Goal: Task Accomplishment & Management: Use online tool/utility

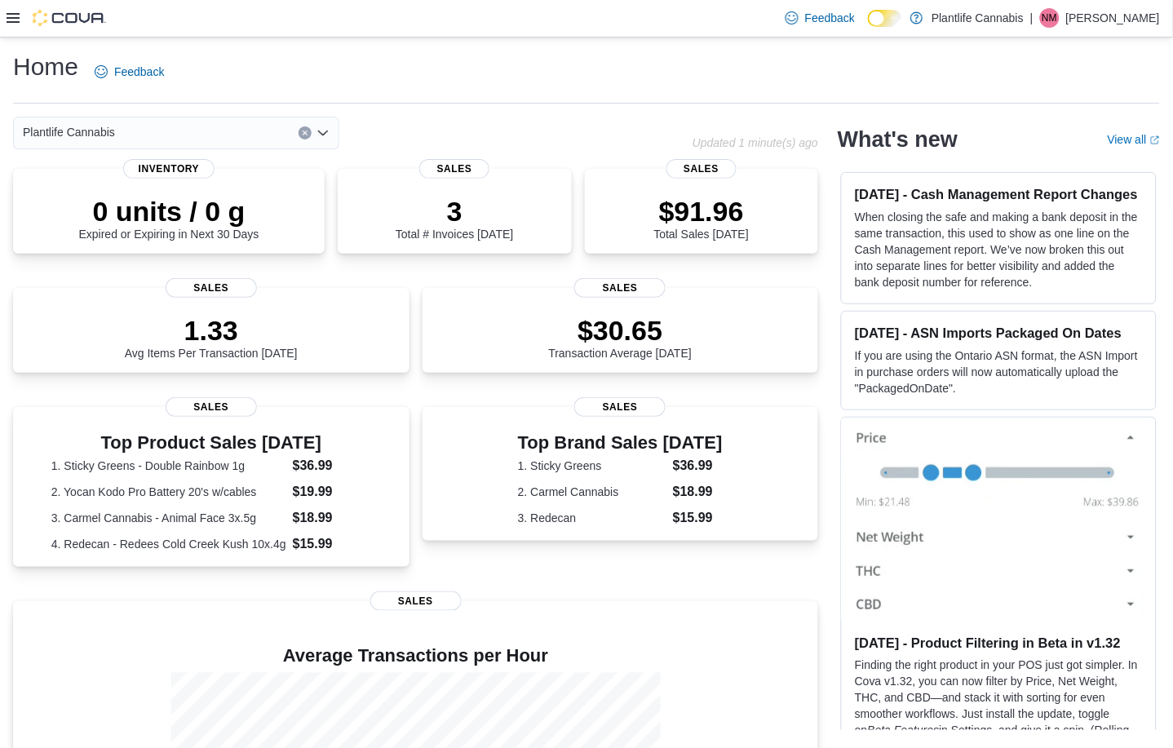
click at [13, 18] on icon at bounding box center [13, 18] width 13 height 10
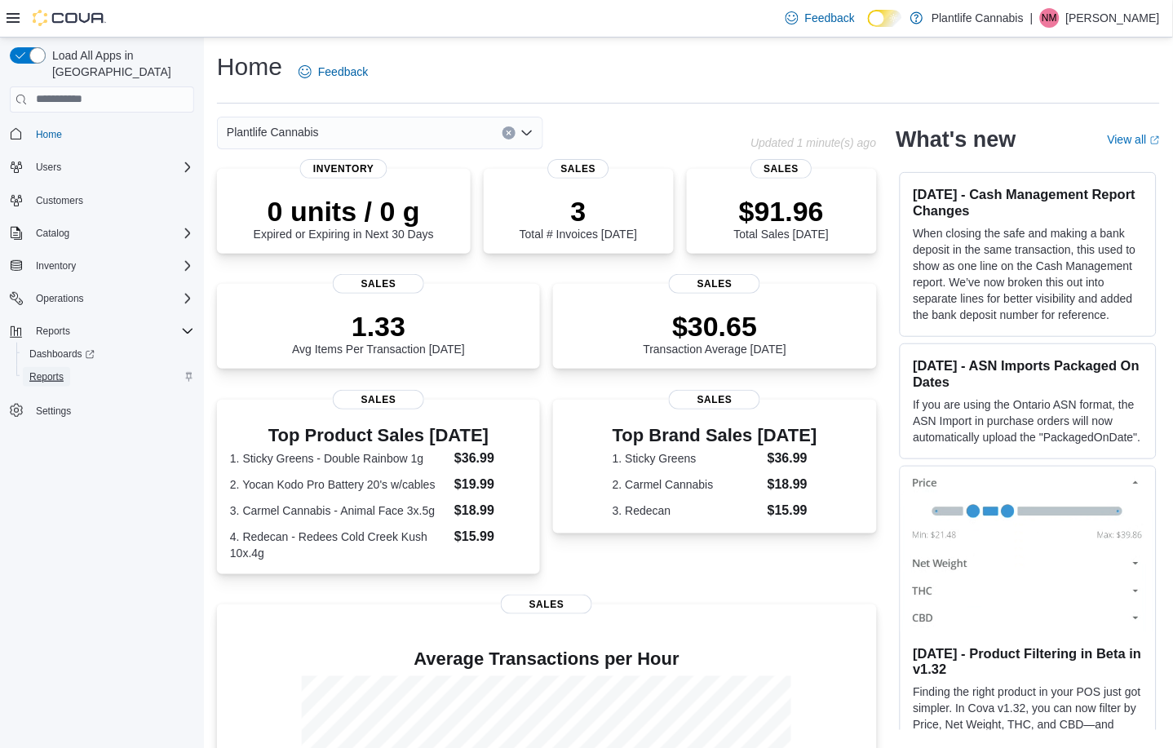
click at [54, 370] on span "Reports" at bounding box center [46, 376] width 34 height 13
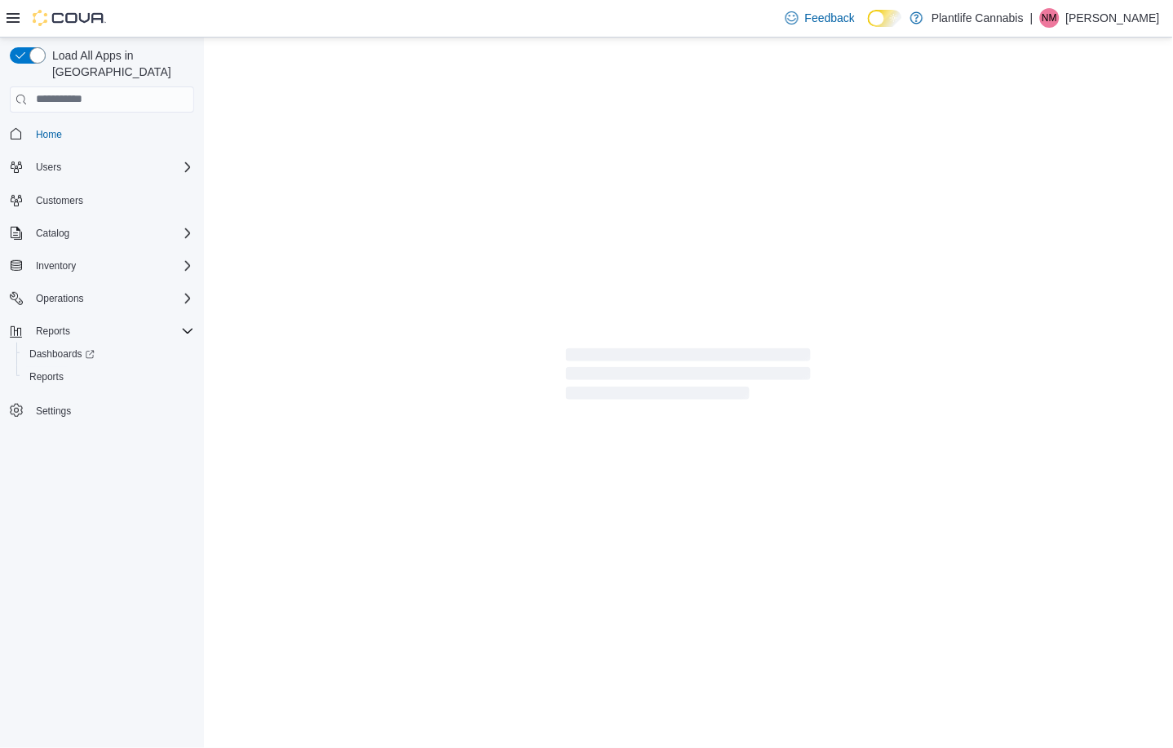
click at [12, 15] on icon at bounding box center [13, 17] width 13 height 13
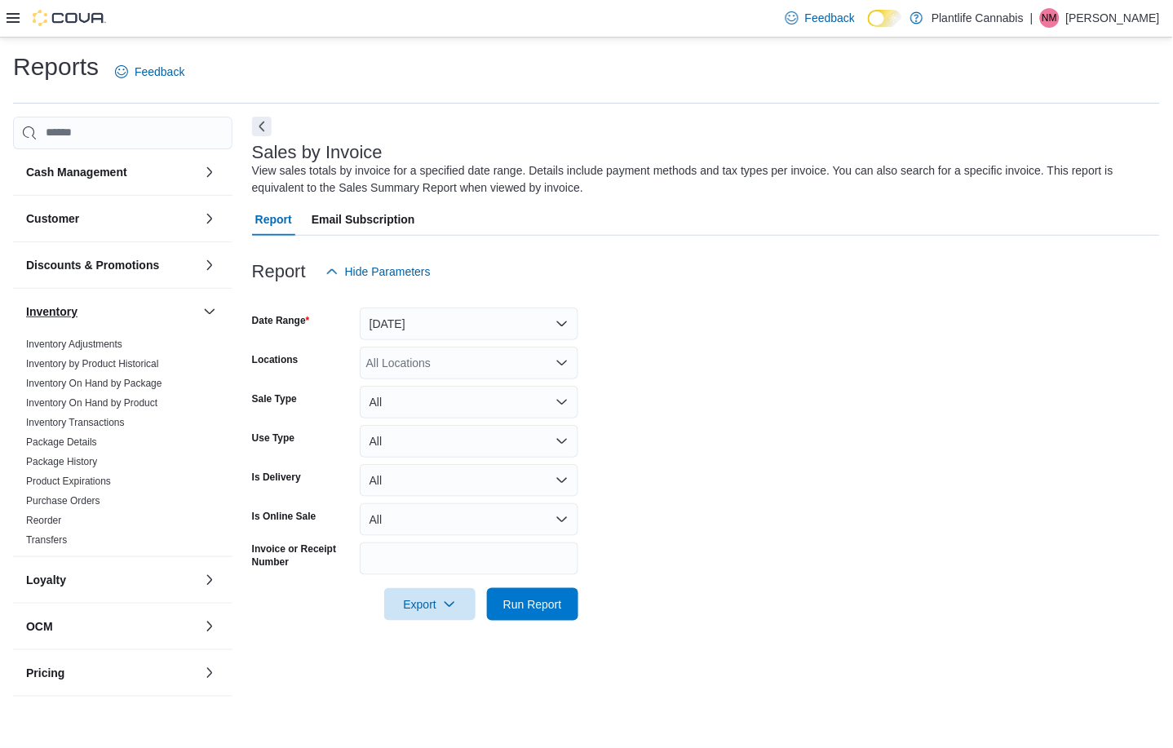
click at [106, 310] on button "Inventory" at bounding box center [111, 311] width 171 height 16
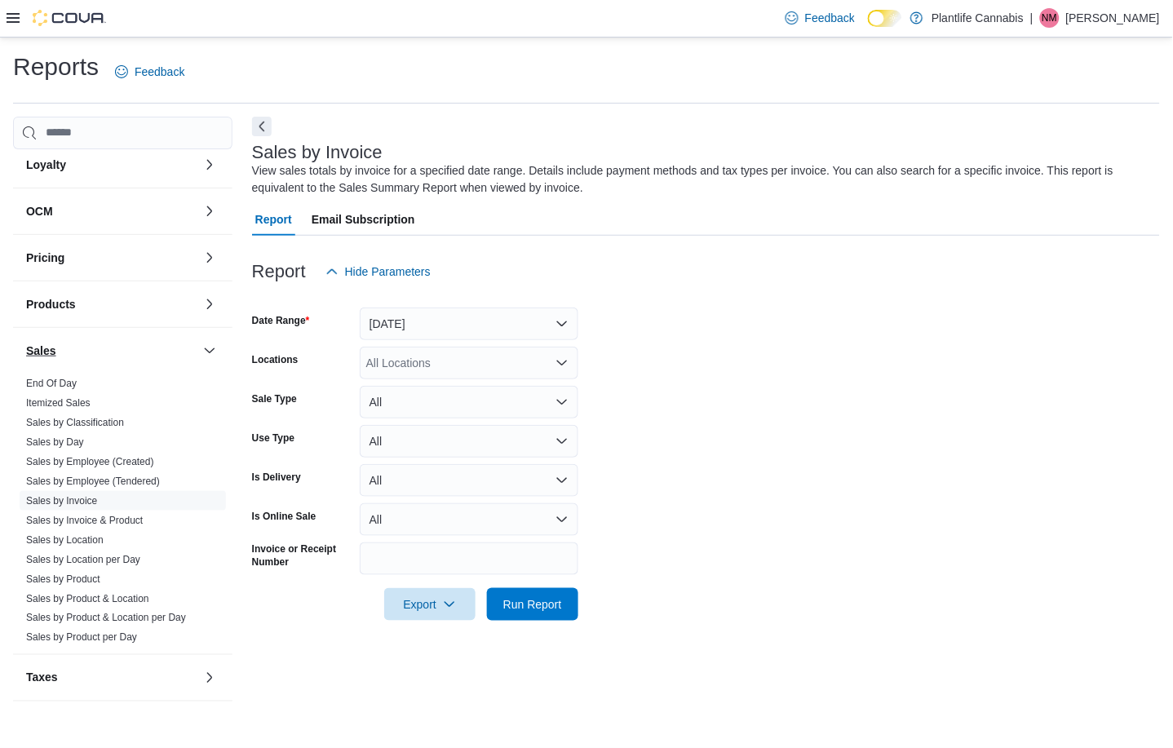
scroll to position [200, 0]
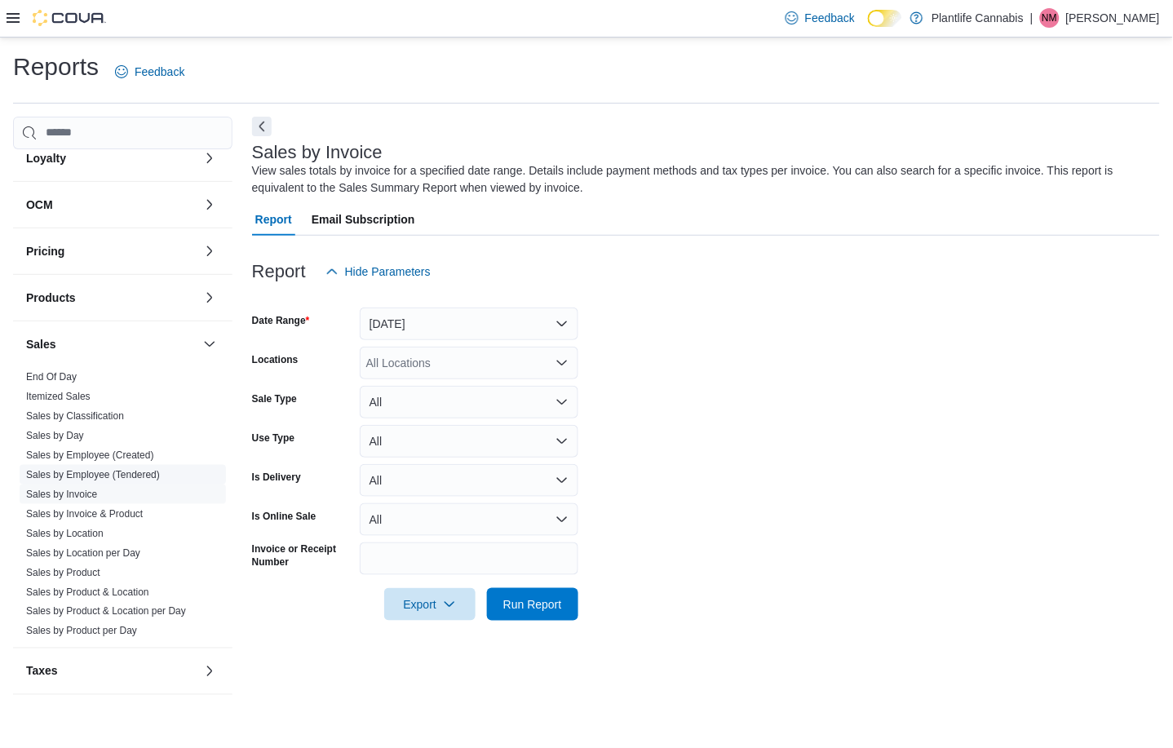
click at [98, 472] on link "Sales by Employee (Tendered)" at bounding box center [93, 474] width 134 height 11
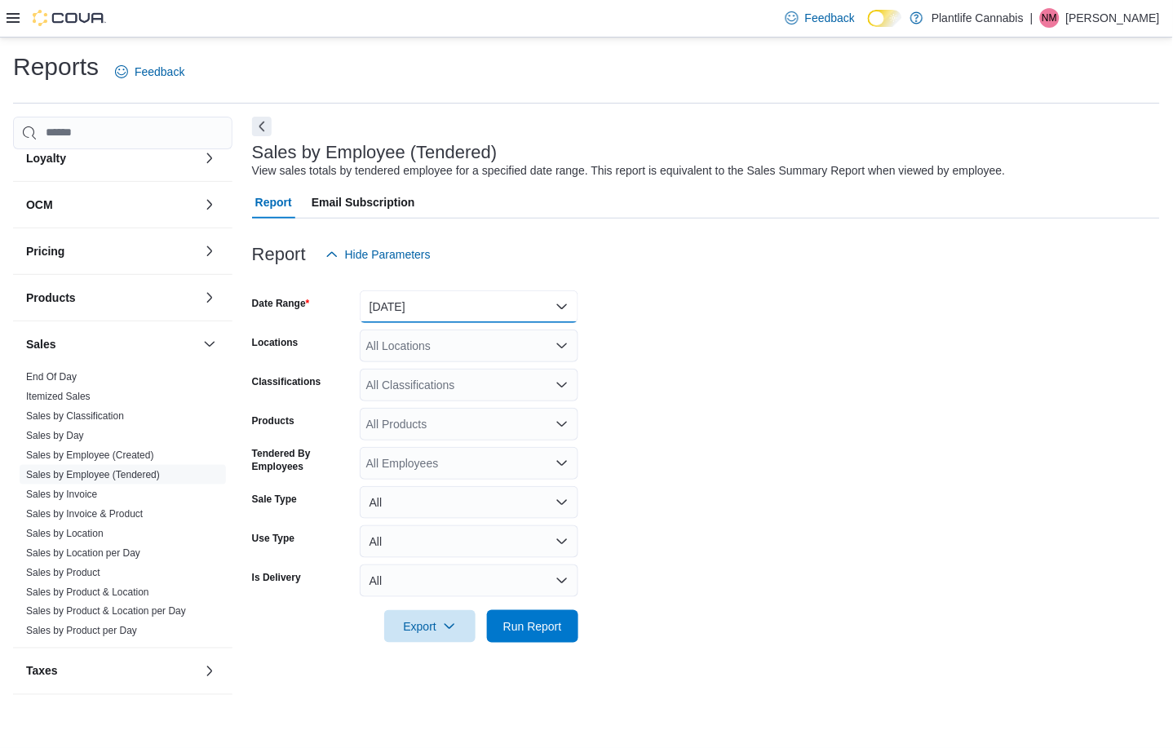
click at [395, 318] on button "Yesterday" at bounding box center [469, 306] width 219 height 33
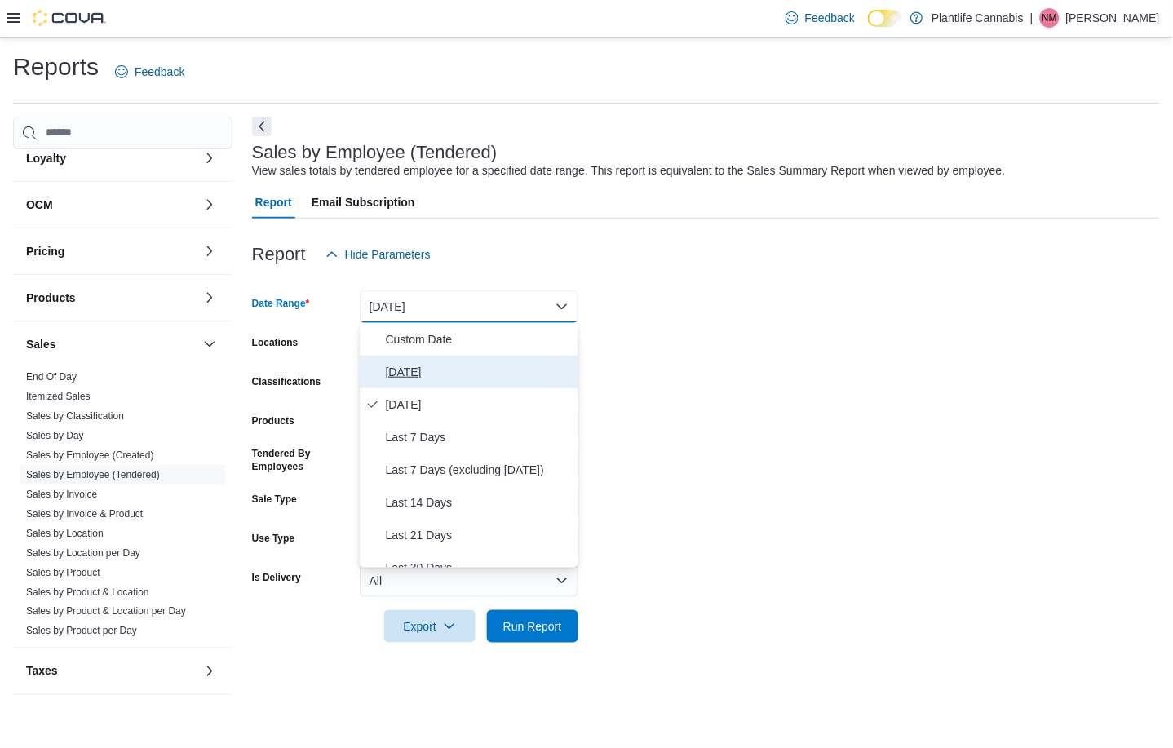
click at [401, 363] on span "Today" at bounding box center [479, 372] width 186 height 20
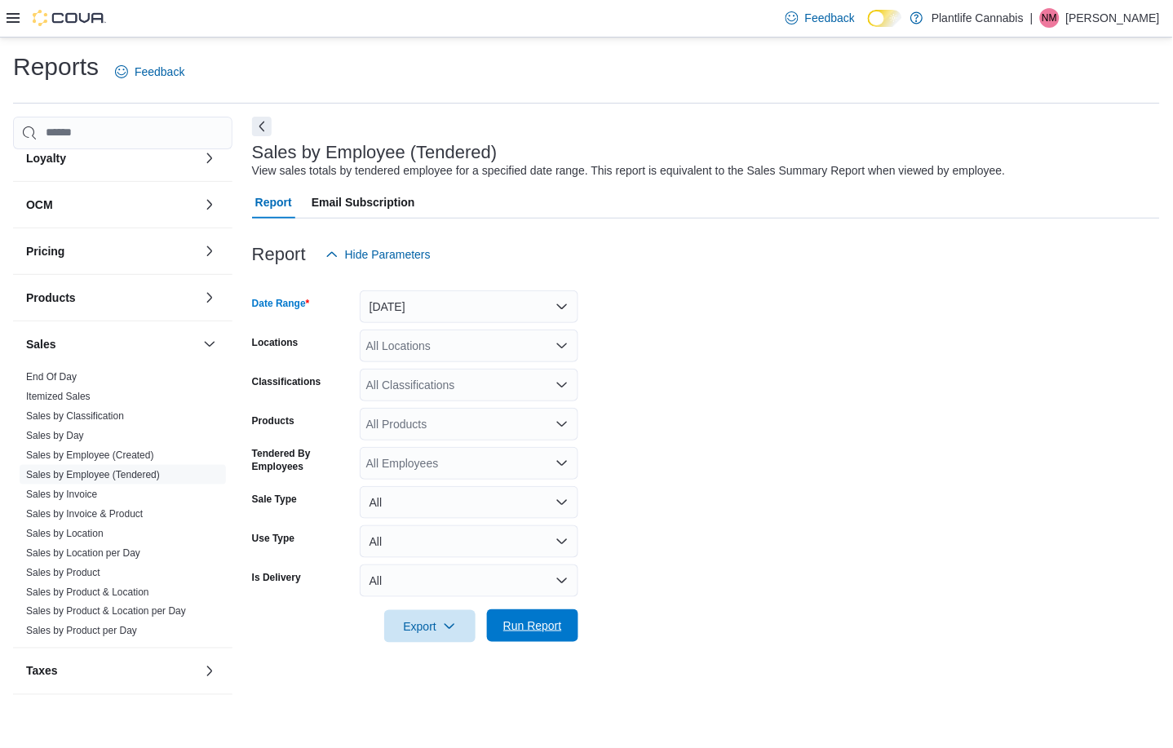
click at [566, 618] on span "Run Report" at bounding box center [533, 625] width 72 height 33
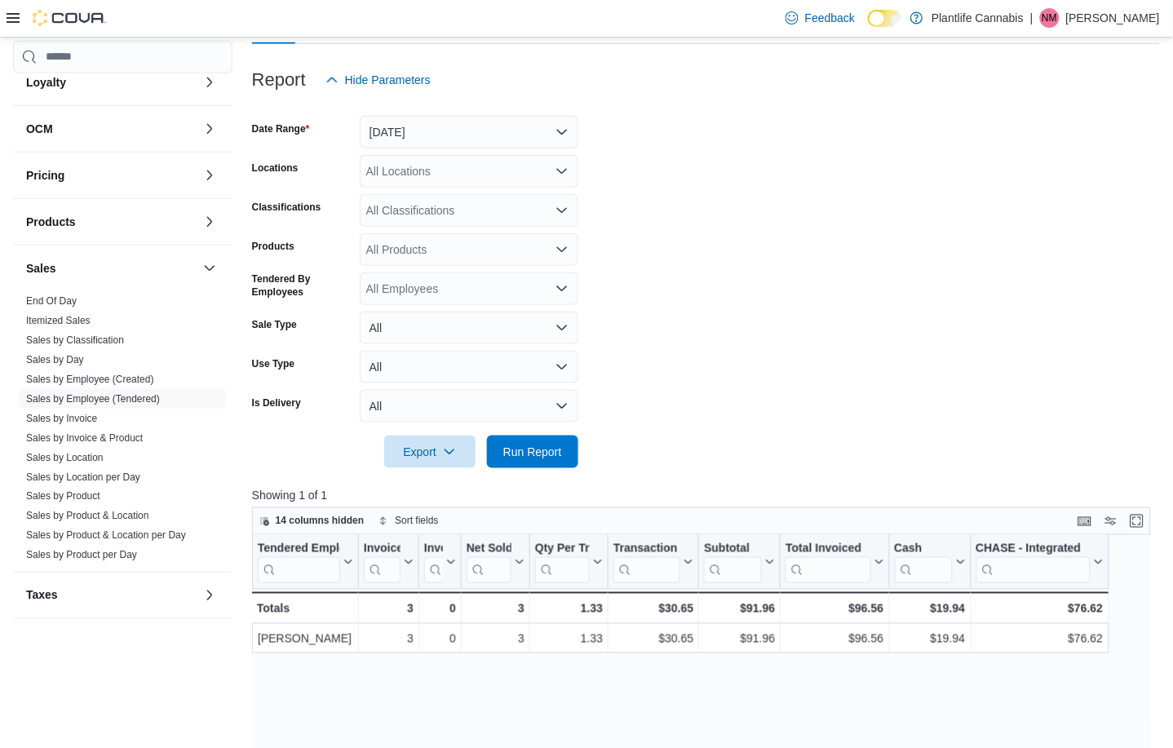
scroll to position [175, 0]
